Goal: Task Accomplishment & Management: Manage account settings

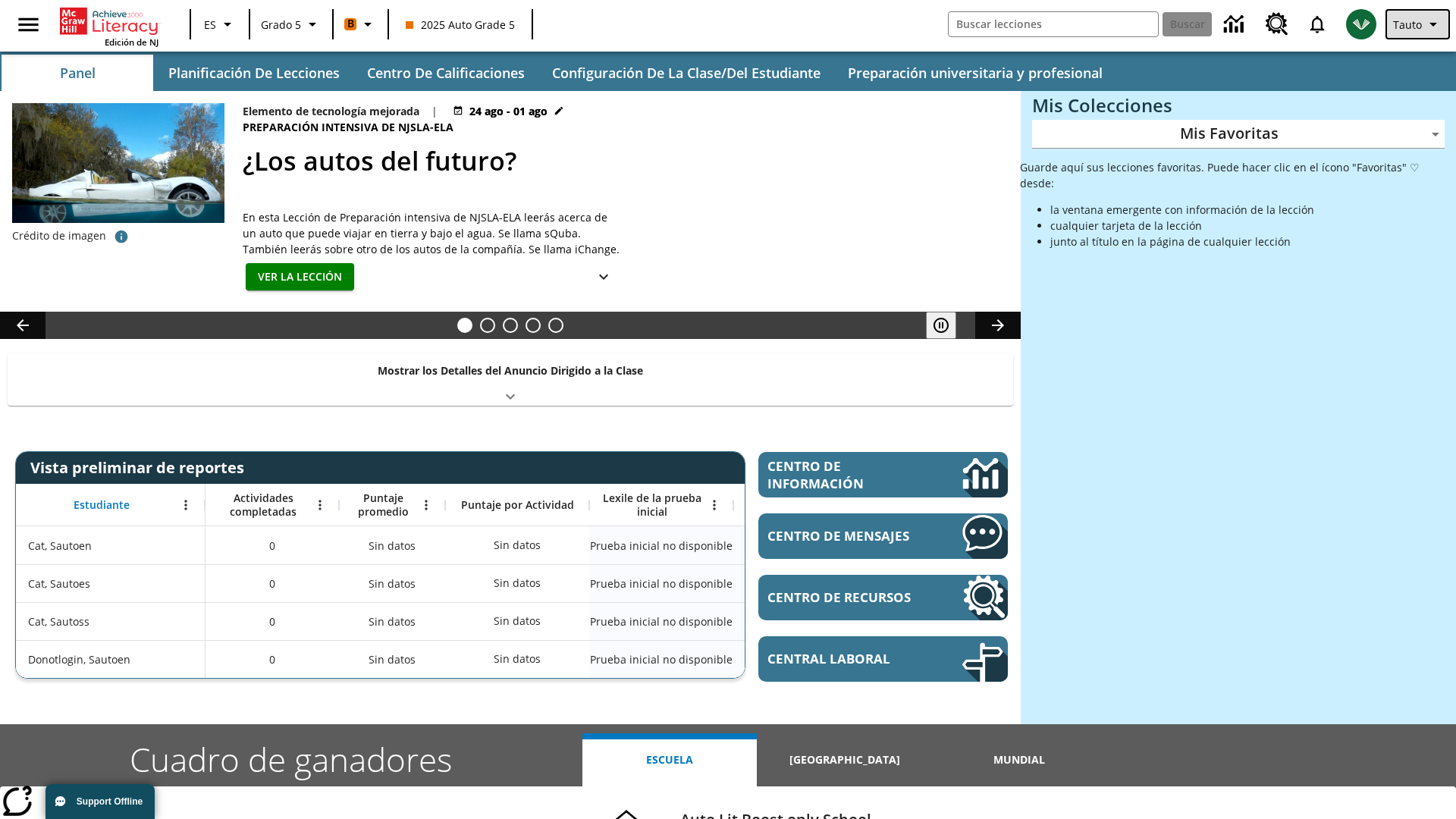
click at [1419, 24] on span "Tauto" at bounding box center [1407, 24] width 29 height 16
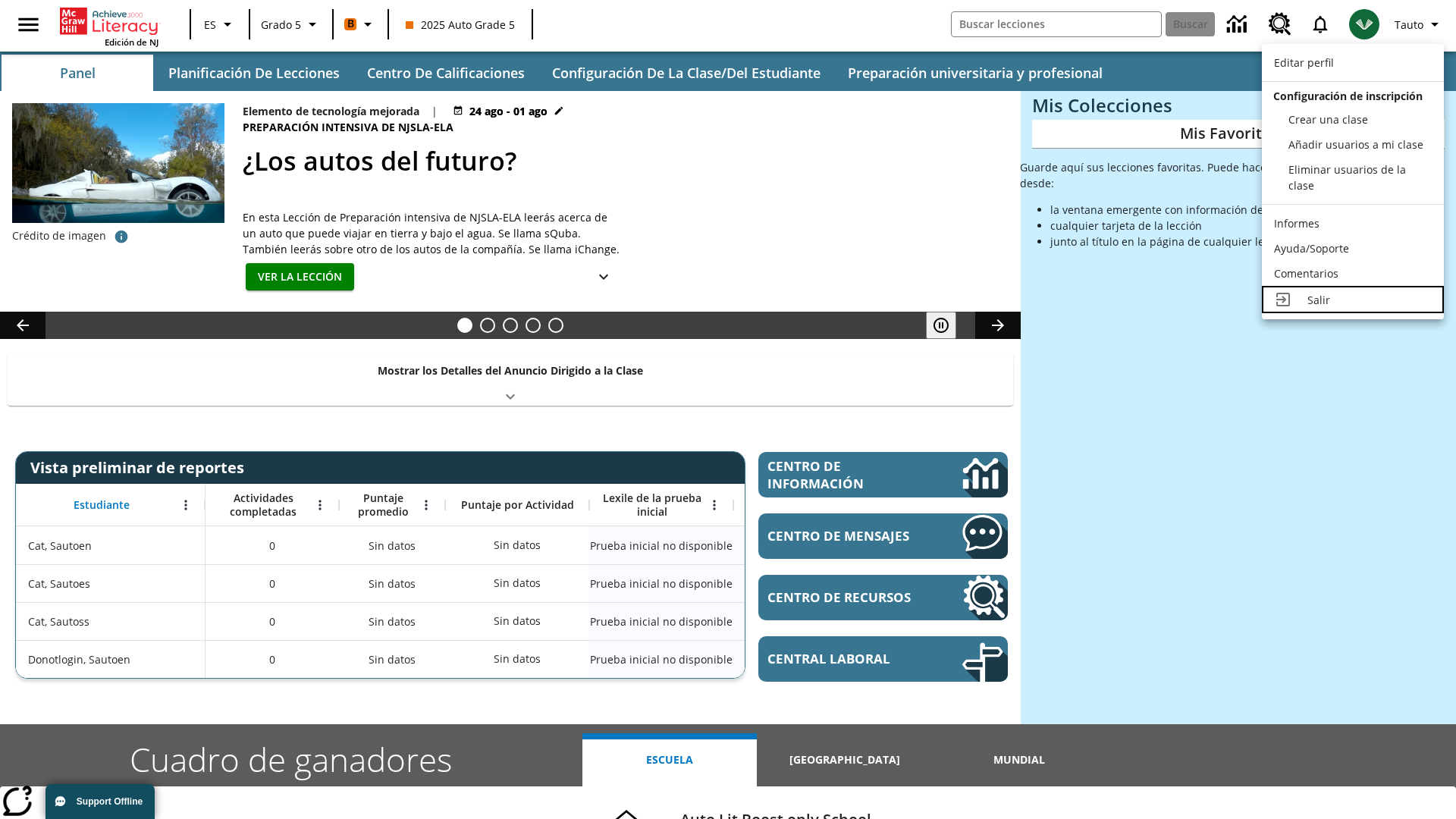
click at [1353, 299] on div "Salir" at bounding box center [1368, 300] width 124 height 16
